Goal: Complete application form

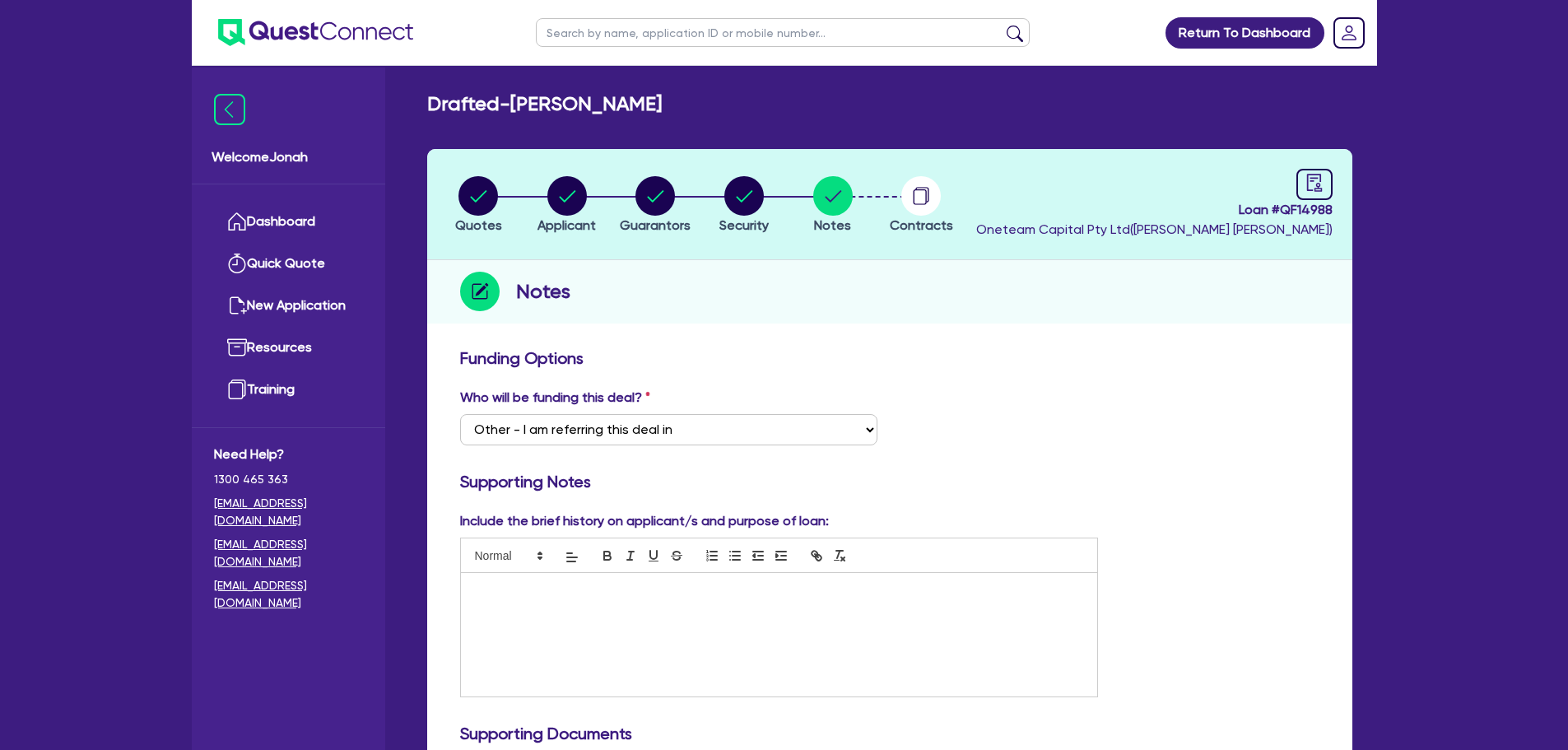
select select "Other"
click at [627, 36] on input "text" at bounding box center [783, 33] width 494 height 29
type input "pavlos"
click button "submit" at bounding box center [1015, 36] width 26 height 23
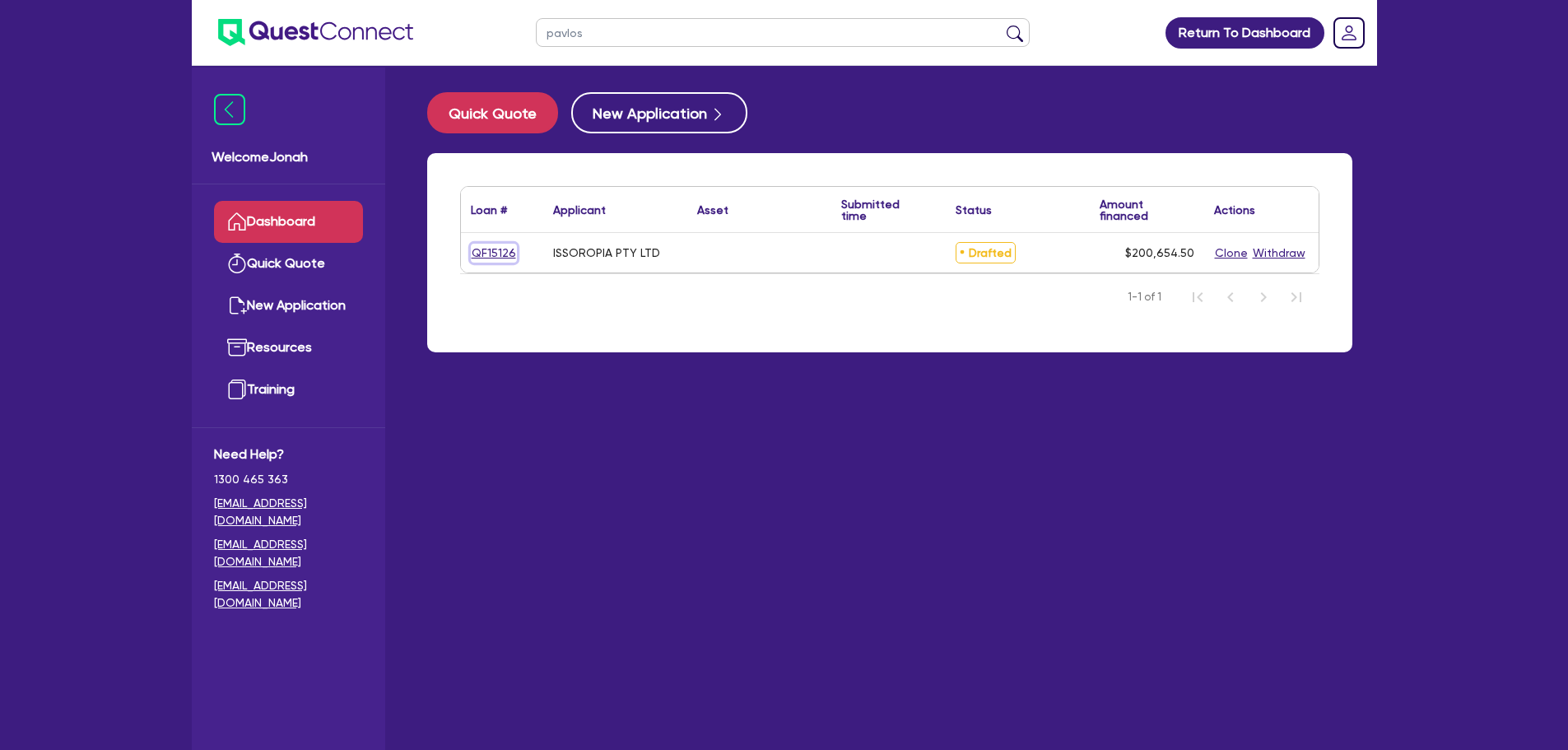
click at [507, 257] on link "QF15126" at bounding box center [493, 254] width 46 height 19
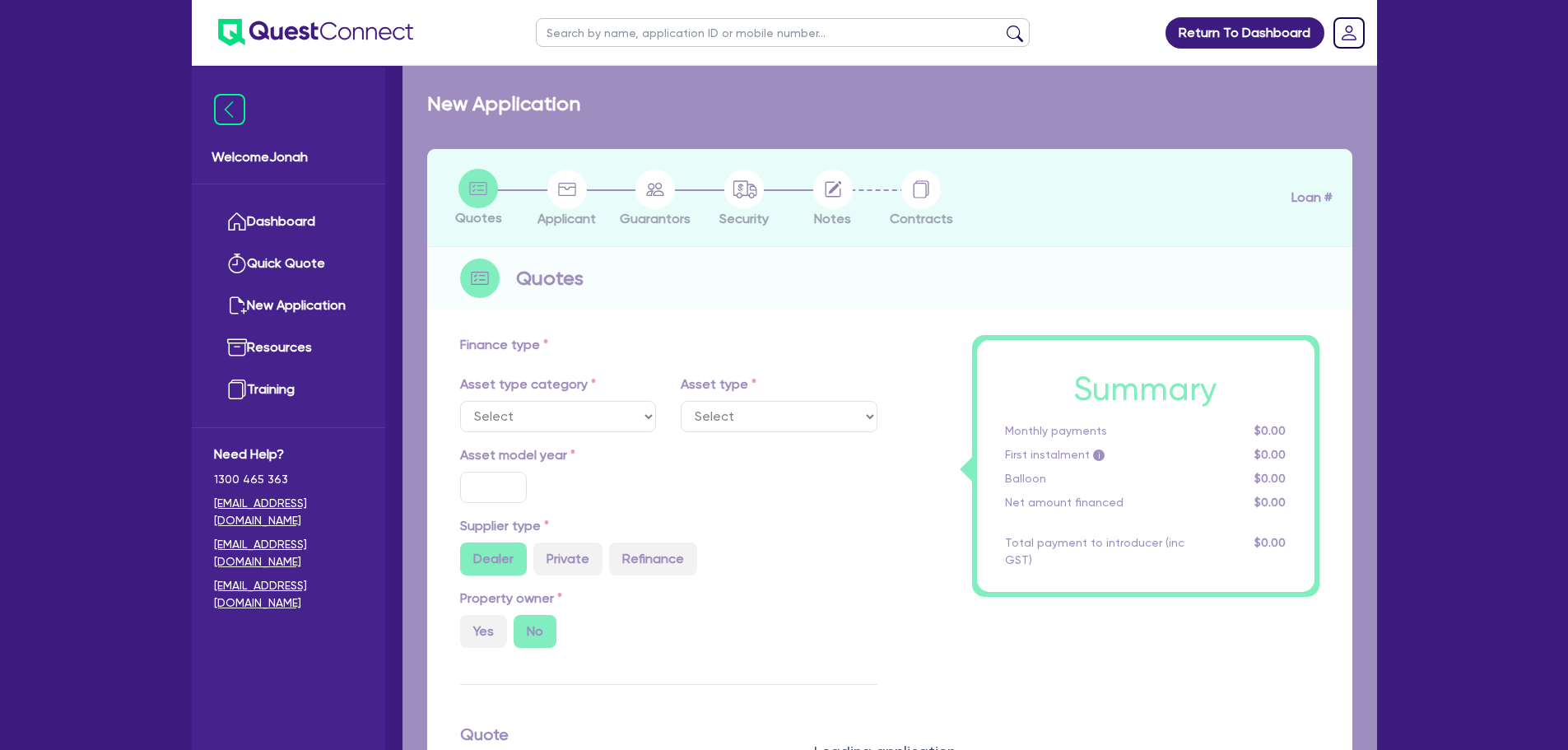
type input "200,000"
type input "3"
type input "6,019.64"
radio input "true"
type input "13.95"
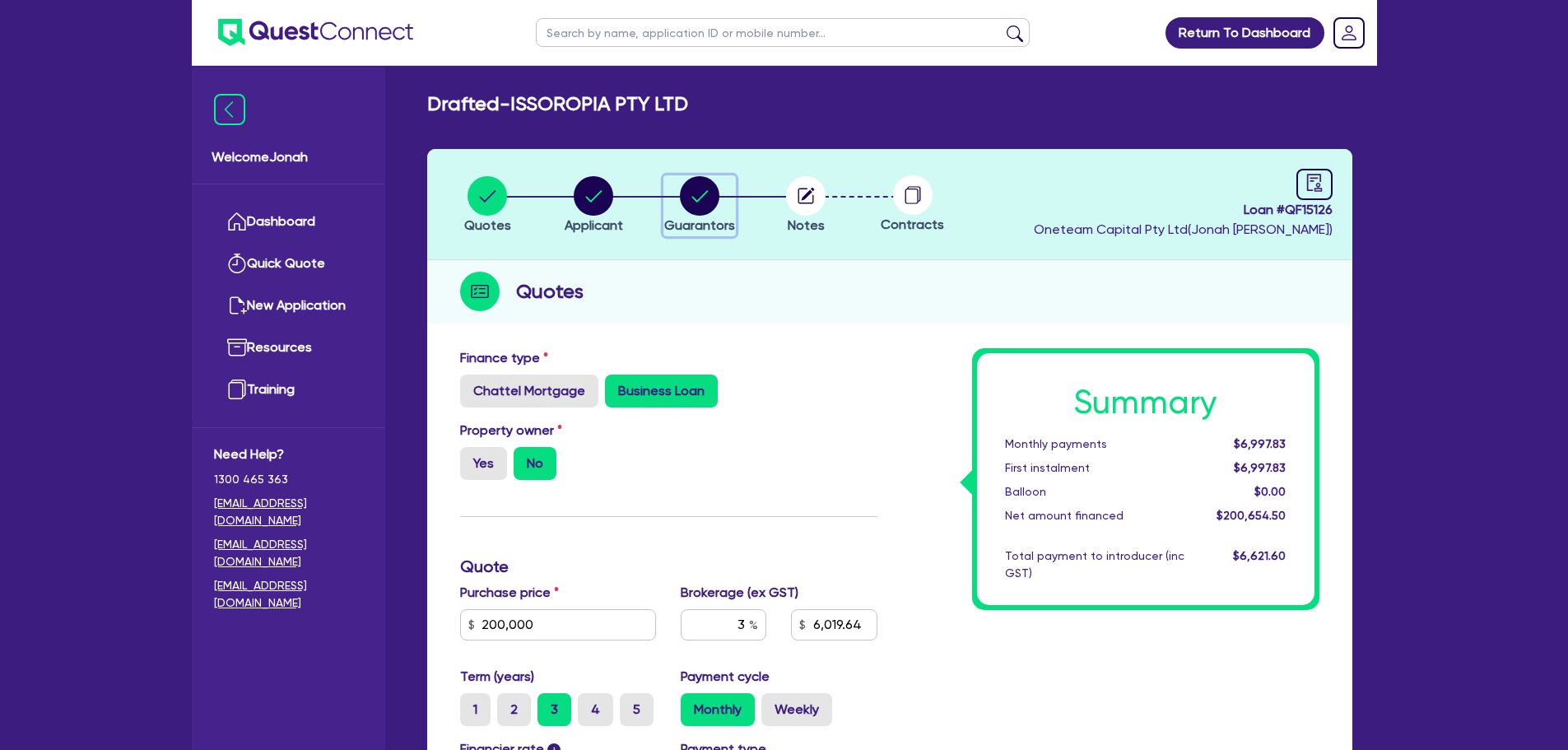
click at [708, 184] on circle "button" at bounding box center [699, 195] width 40 height 40
select select "MR"
select select "WA"
select select "SINGLE"
select select "VEHICLE"
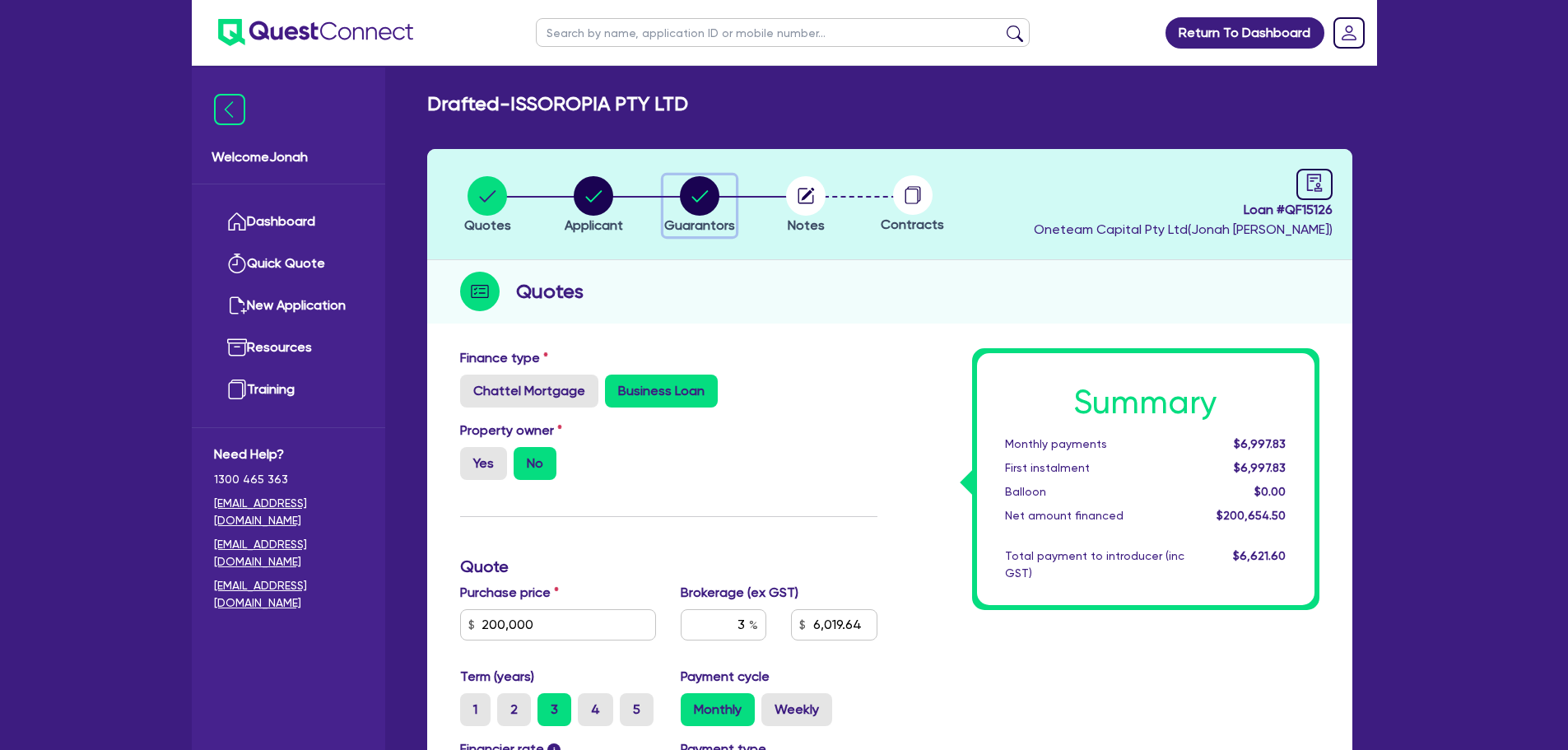
select select "CREDIT_CARD"
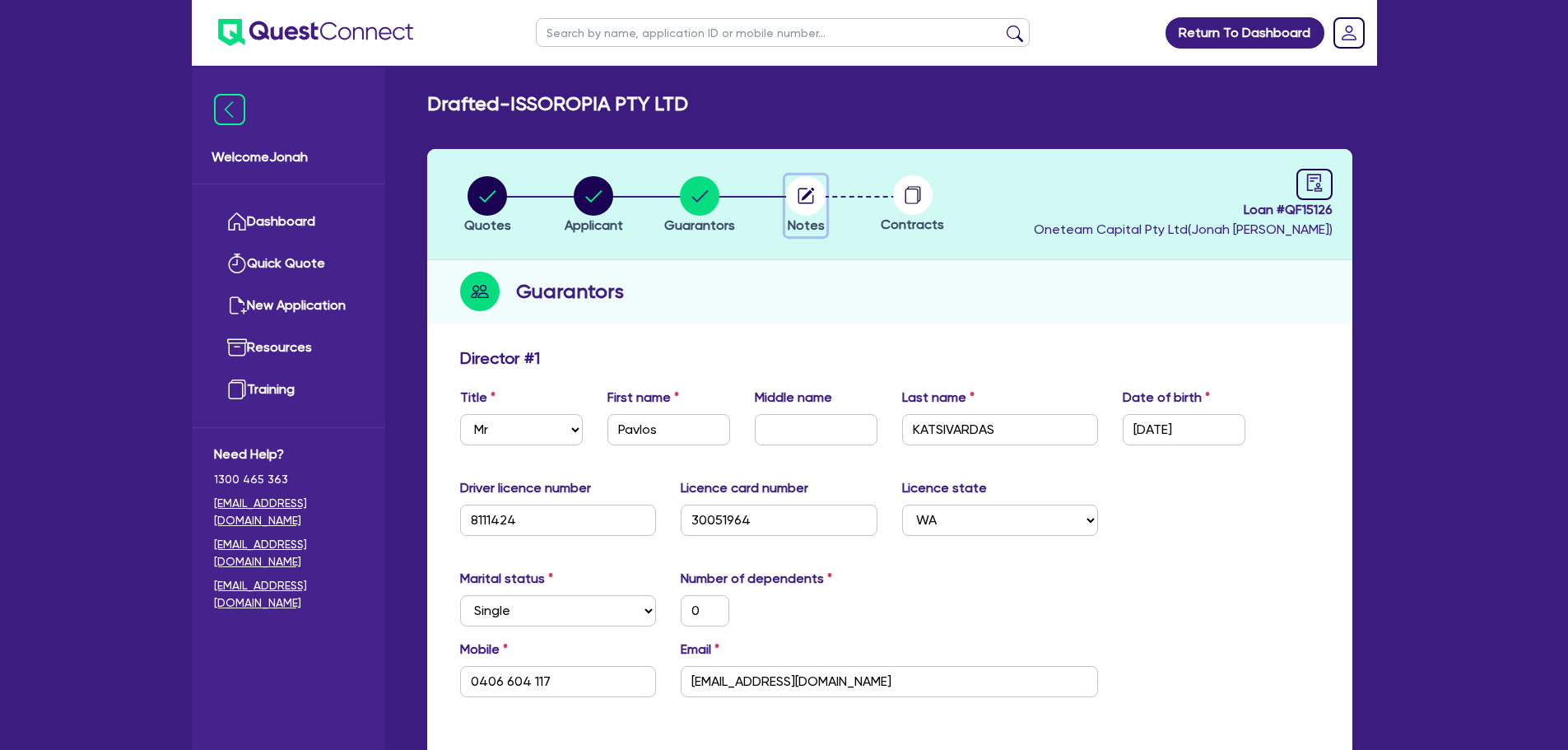
click at [811, 222] on span "Notes" at bounding box center [806, 225] width 37 height 16
select select "Other"
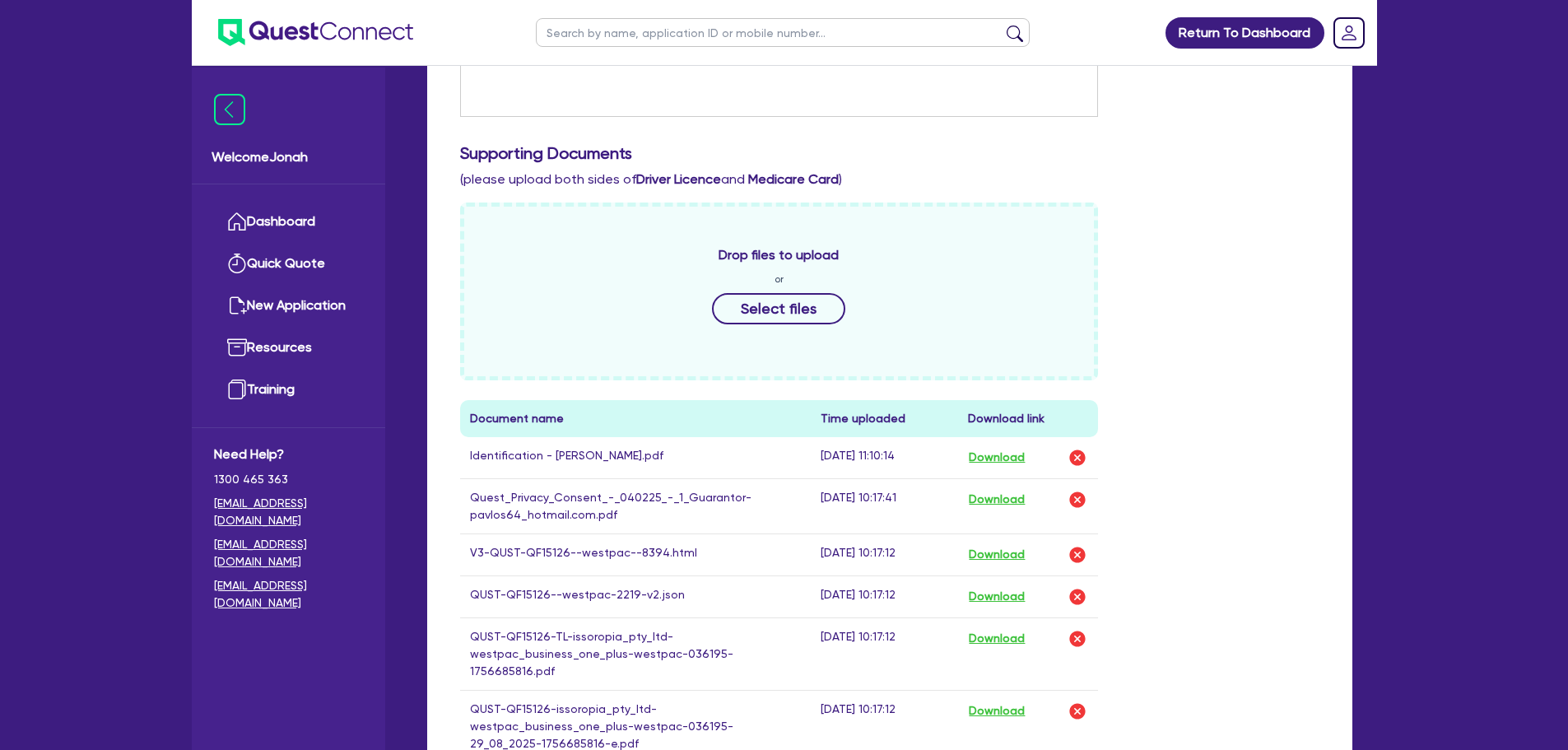
scroll to position [741, 0]
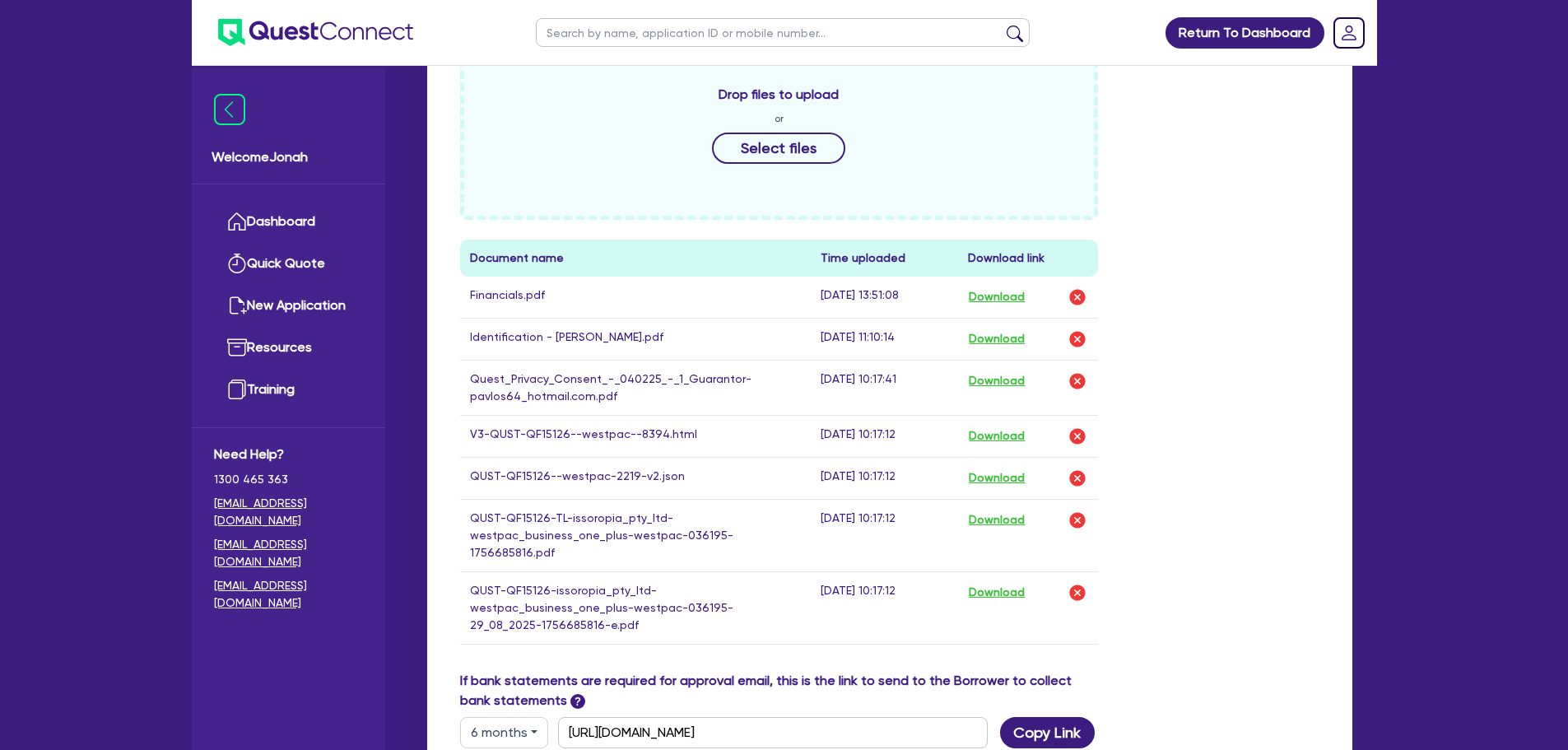
click at [1301, 633] on div "Drop files to upload or Select files Document name Time uploaded Download link …" at bounding box center [889, 357] width 884 height 630
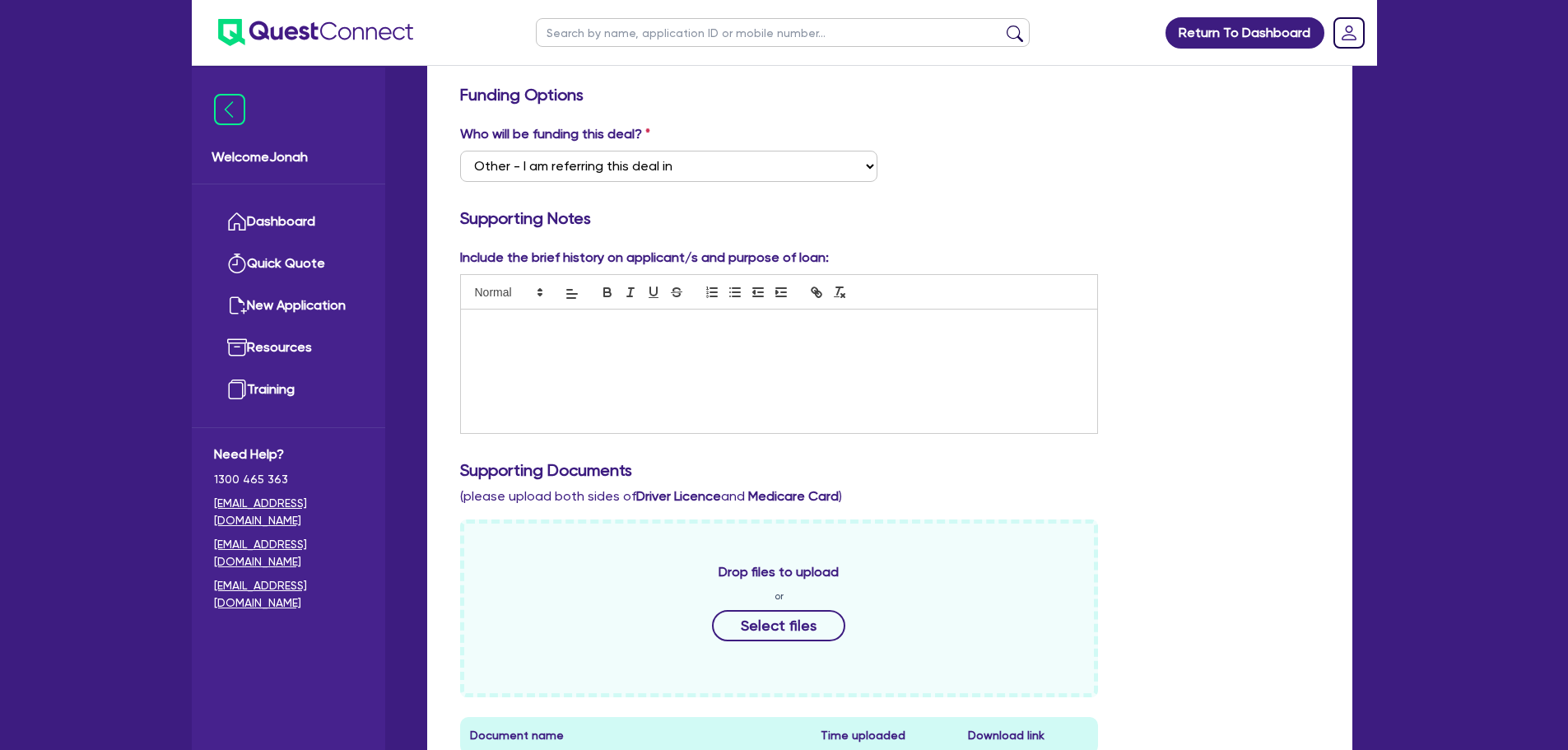
scroll to position [247, 0]
